Goal: Task Accomplishment & Management: Manage account settings

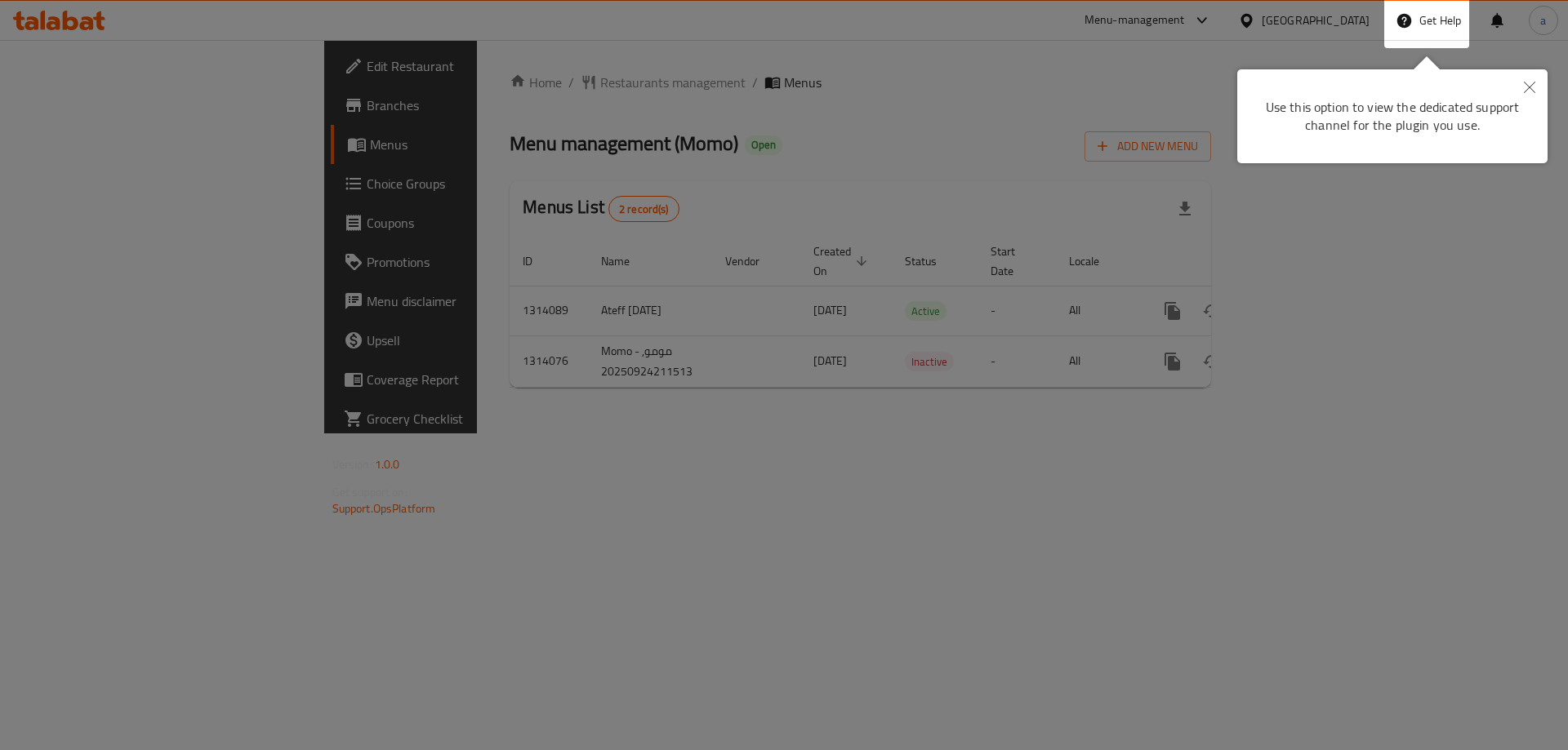
drag, startPoint x: 663, startPoint y: 230, endPoint x: 642, endPoint y: 227, distance: 21.2
click at [661, 231] on div at bounding box center [784, 375] width 1568 height 750
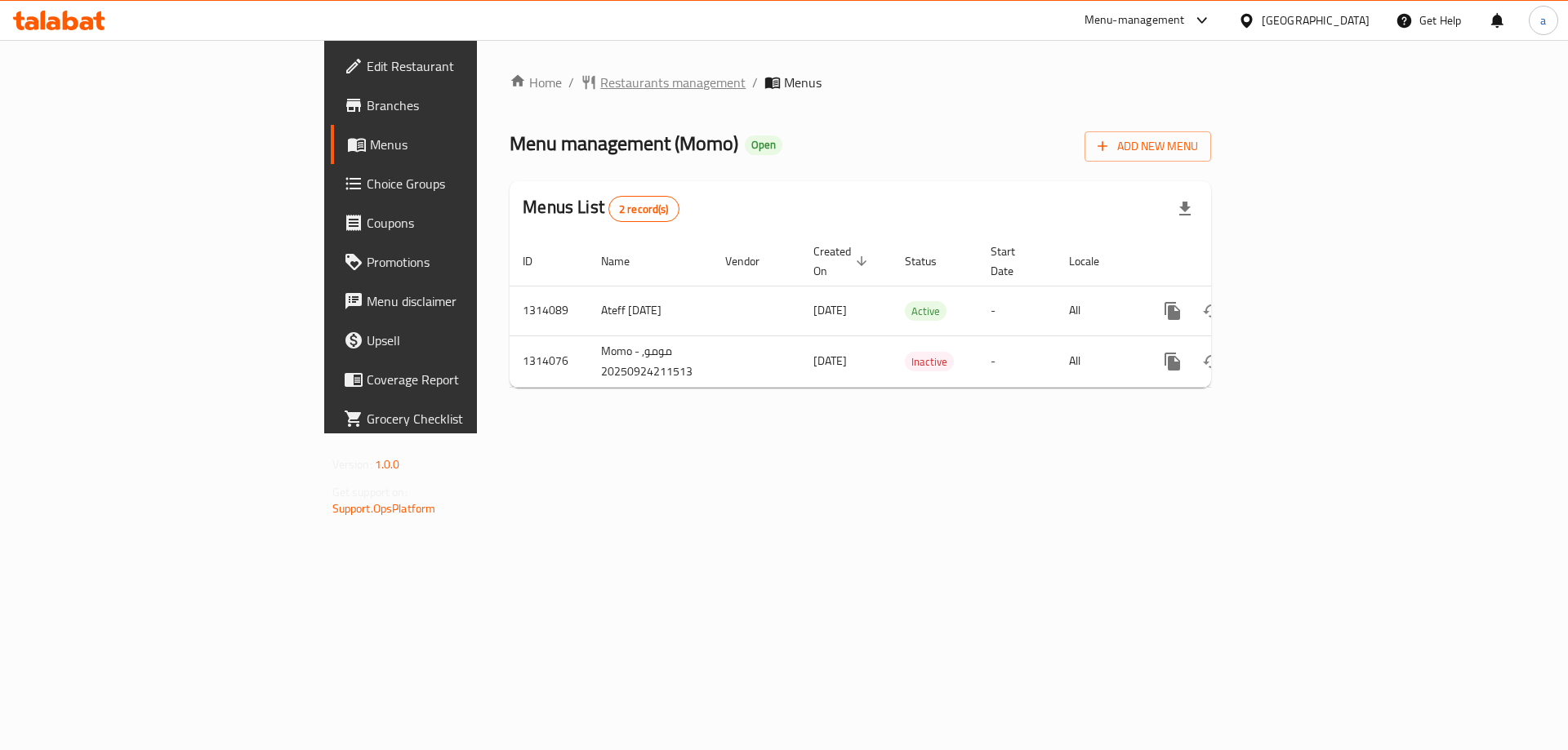
click at [601, 89] on span "Restaurants management" at bounding box center [673, 82] width 146 height 20
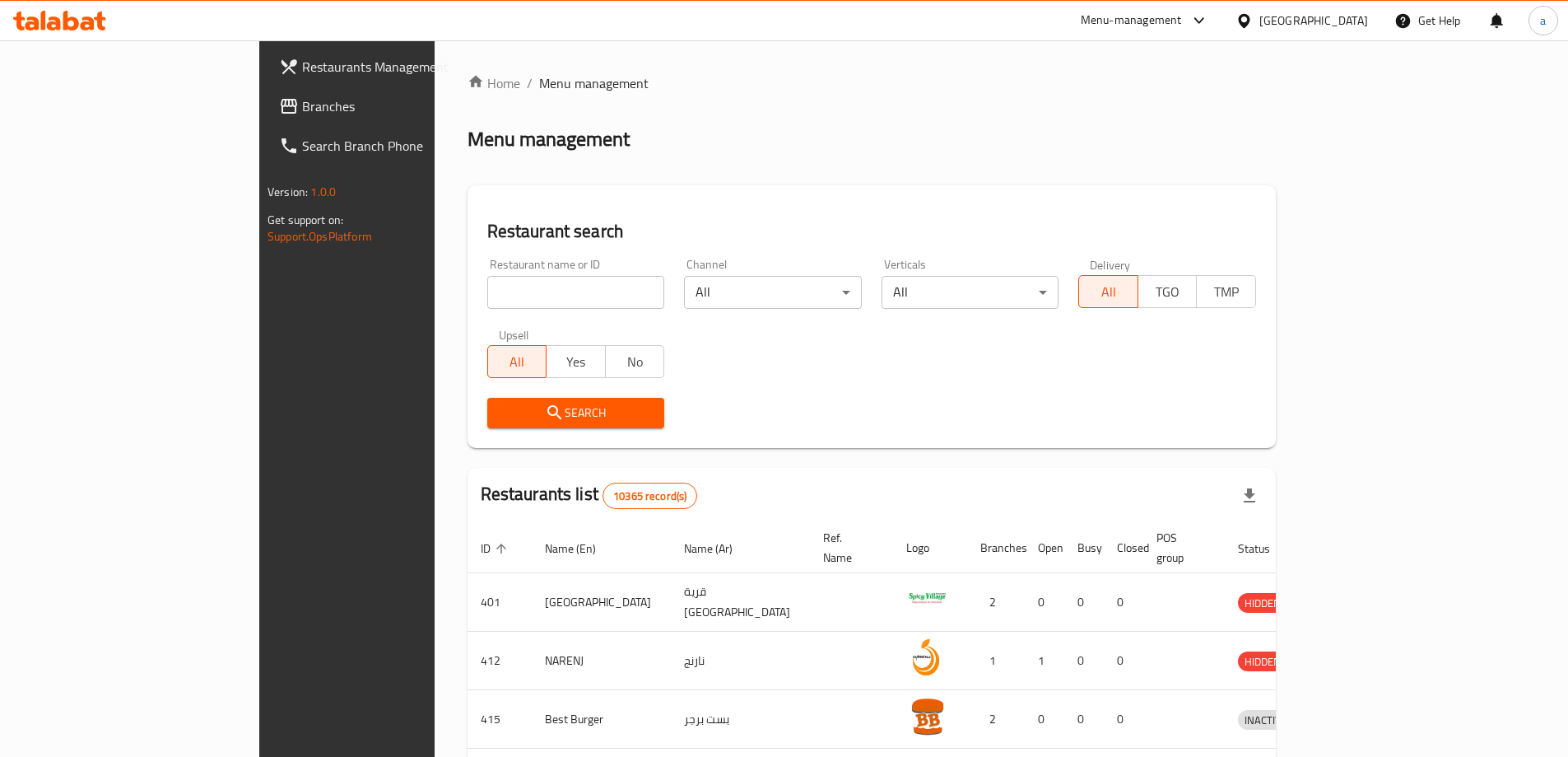
click at [302, 97] on span "Branches" at bounding box center [405, 106] width 206 height 20
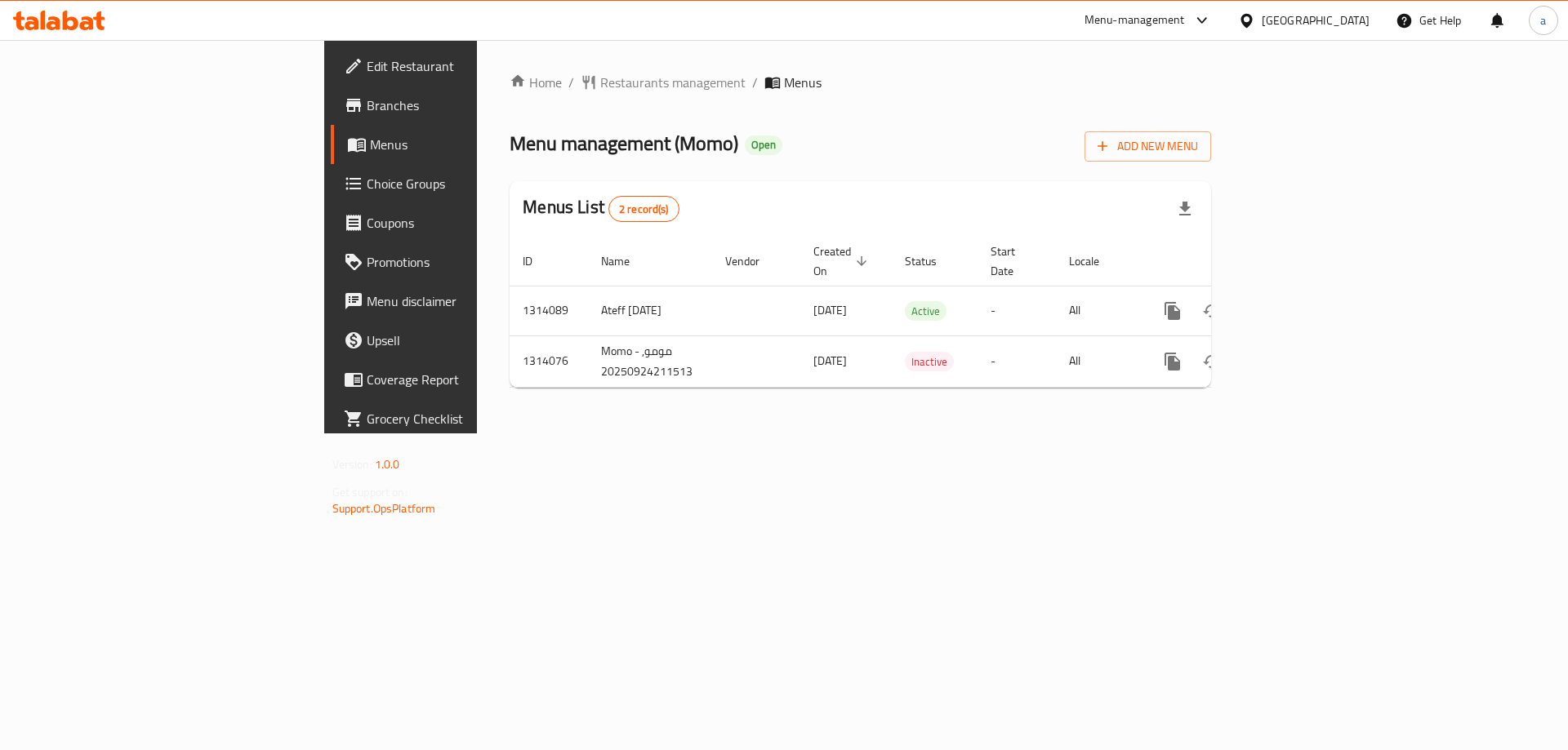
click at [483, 68] on div "Home / Restaurants management / Menus Menu management ( Momo ) Open Add New Men…" at bounding box center [860, 236] width 767 height 393
click at [601, 74] on span "Restaurants management" at bounding box center [673, 82] width 146 height 20
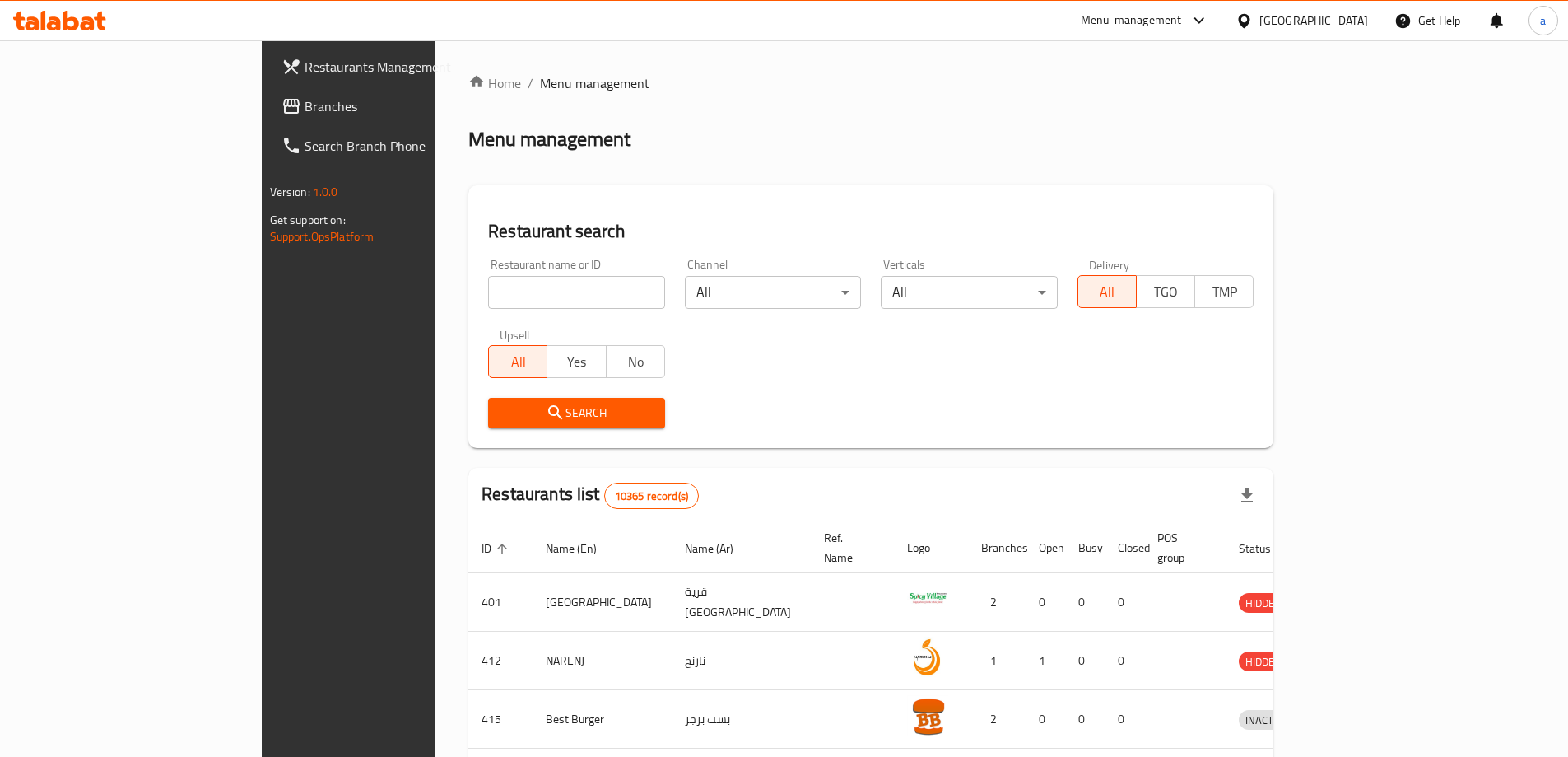
click at [305, 102] on span "Branches" at bounding box center [408, 106] width 206 height 20
